Goal: Find specific page/section: Find specific page/section

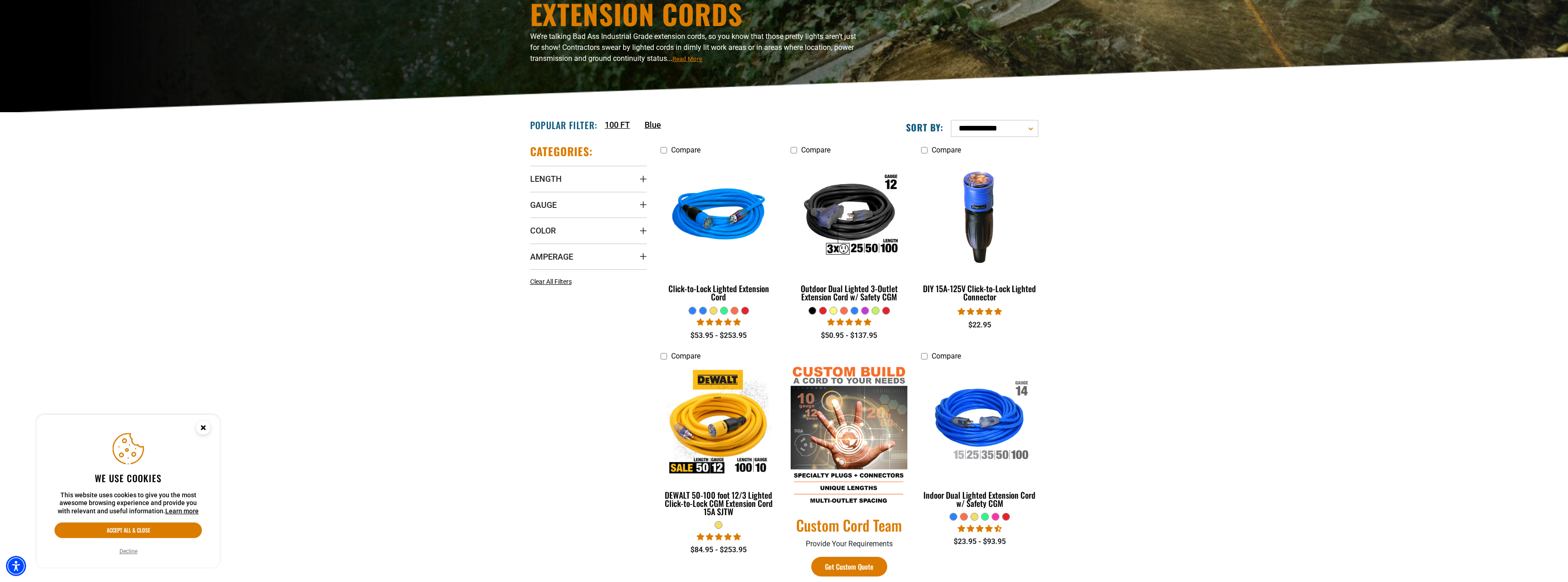
scroll to position [138, 0]
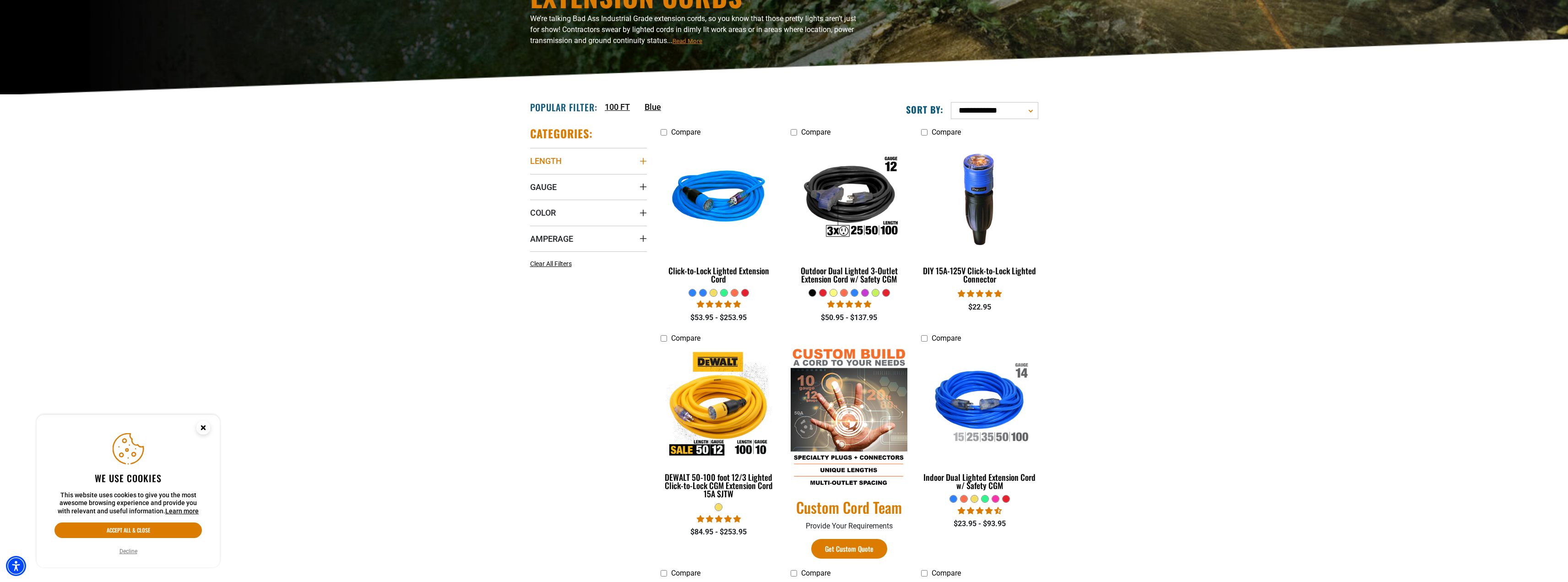
click at [634, 160] on summary "Length" at bounding box center [589, 161] width 117 height 26
click at [590, 215] on icon at bounding box center [592, 211] width 7 height 12
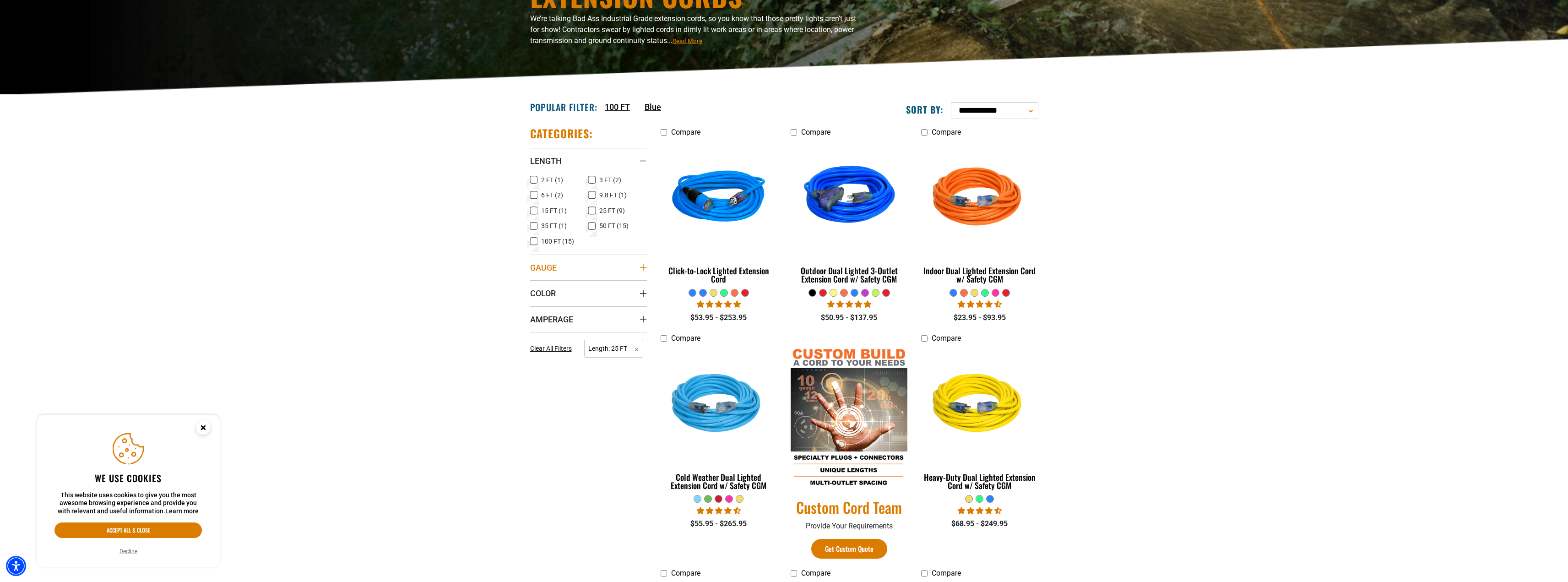
click at [638, 267] on summary "Gauge" at bounding box center [589, 267] width 117 height 26
click at [593, 287] on icon at bounding box center [592, 286] width 7 height 12
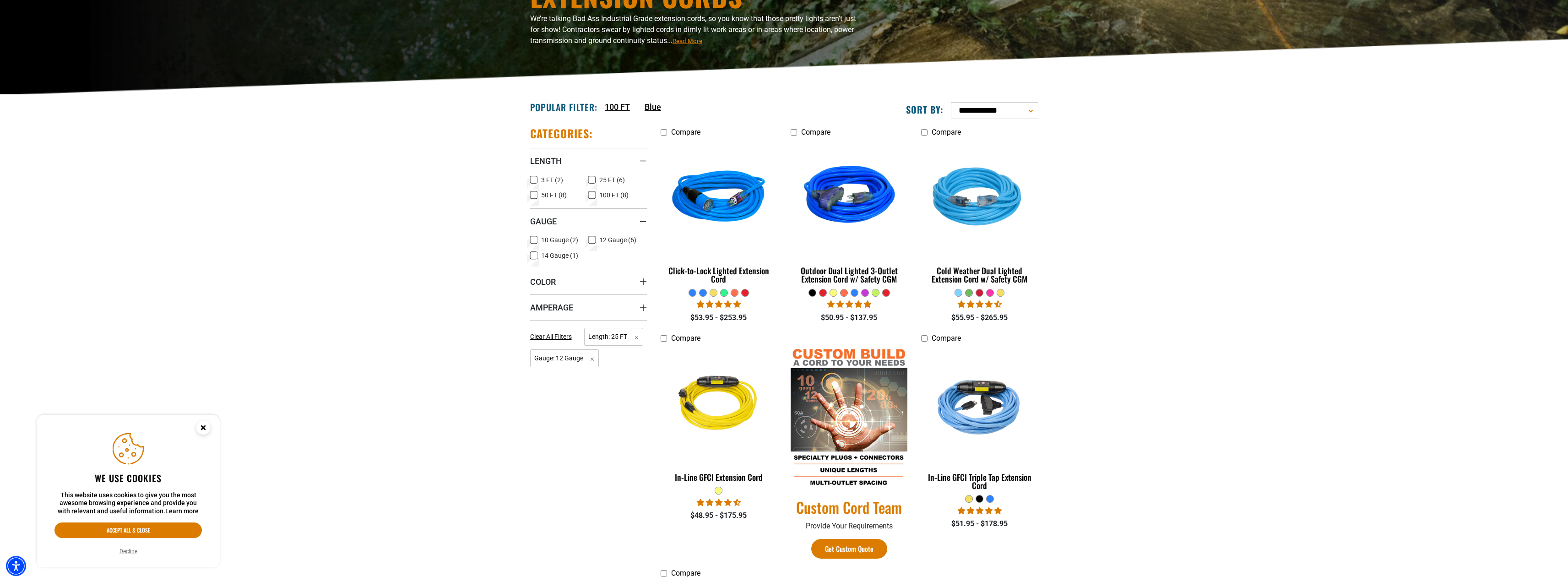
click at [1342, 296] on section "**********" at bounding box center [784, 434] width 1568 height 679
